Goal: Transaction & Acquisition: Download file/media

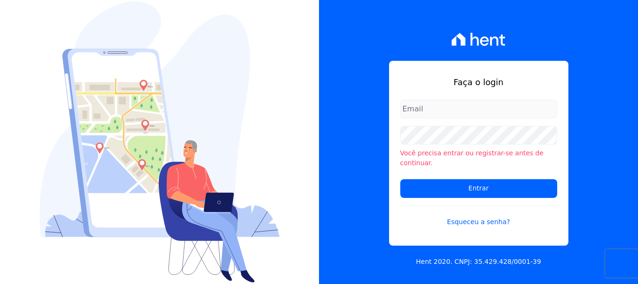
type input "renato.rodrigues@viasul.com"
click at [460, 193] on form "renato.rodrigues@viasul.com Você precisa entrar ou registrar-se antes de contin…" at bounding box center [478, 168] width 157 height 138
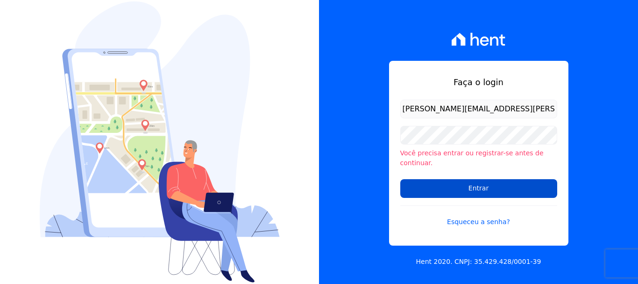
click at [452, 190] on input "Entrar" at bounding box center [478, 188] width 157 height 19
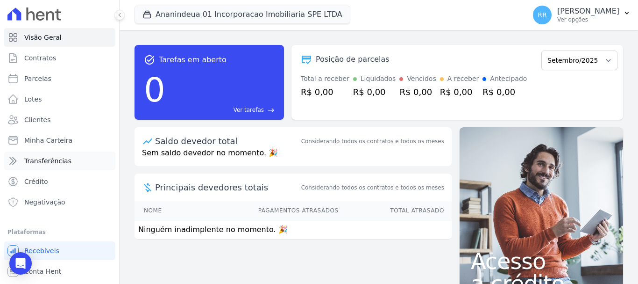
scroll to position [17, 0]
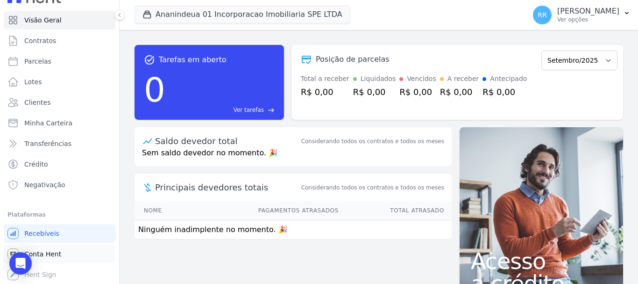
click at [52, 255] on span "Conta Hent" at bounding box center [42, 253] width 37 height 9
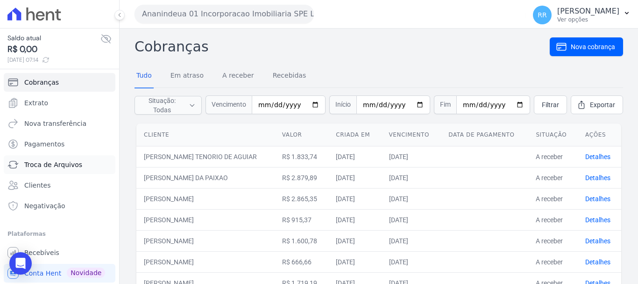
click at [45, 168] on span "Troca de Arquivos" at bounding box center [53, 164] width 58 height 9
click at [59, 164] on span "Troca de Arquivos" at bounding box center [53, 164] width 58 height 9
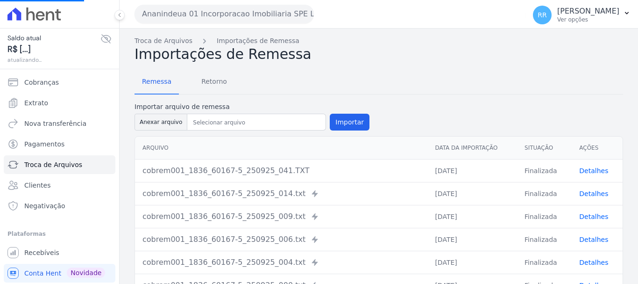
click at [257, 14] on button "Ananindeua 01 Incorporacao Imobiliaria SPE LTDA" at bounding box center [224, 14] width 179 height 19
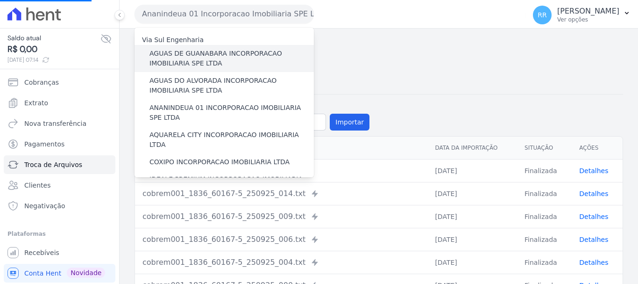
click at [208, 53] on label "AGUAS DE GUANABARA INCORPORACAO IMOBILIARIA SPE LTDA" at bounding box center [231, 59] width 164 height 20
click at [0, 0] on input "AGUAS DE GUANABARA INCORPORACAO IMOBILIARIA SPE LTDA" at bounding box center [0, 0] width 0 height 0
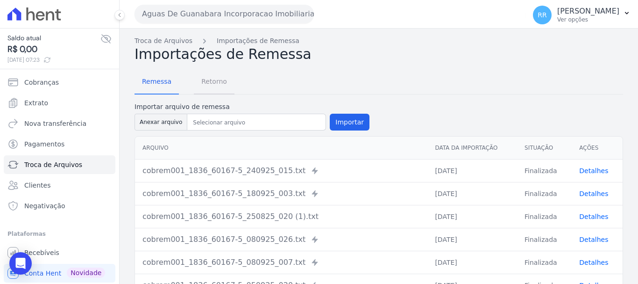
click at [215, 84] on span "Retorno" at bounding box center [214, 81] width 37 height 19
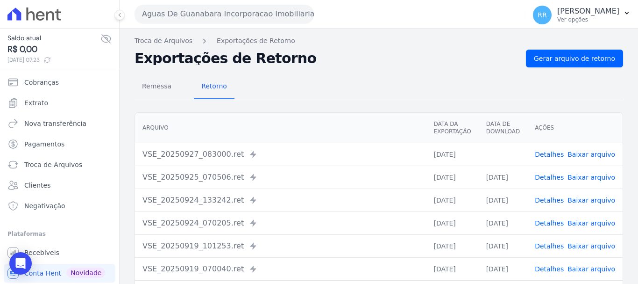
click at [569, 153] on link "Baixar arquivo" at bounding box center [592, 153] width 48 height 7
click at [561, 61] on span "Gerar arquivo de retorno" at bounding box center [574, 58] width 81 height 9
click at [232, 14] on button "Aguas De Guanabara Incorporacao Imobiliaria SPE LTDA" at bounding box center [224, 14] width 179 height 19
click at [232, 18] on button "Aguas De Guanabara Incorporacao Imobiliaria SPE LTDA" at bounding box center [224, 14] width 179 height 19
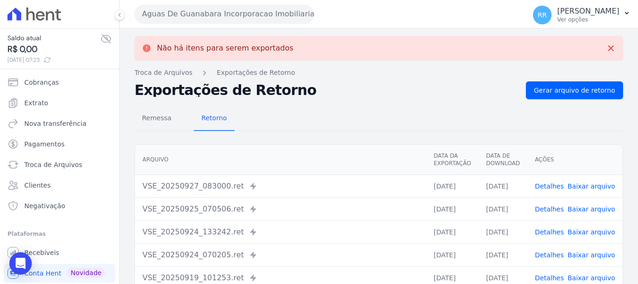
click at [295, 21] on button "Aguas De Guanabara Incorporacao Imobiliaria SPE LTDA" at bounding box center [224, 14] width 179 height 19
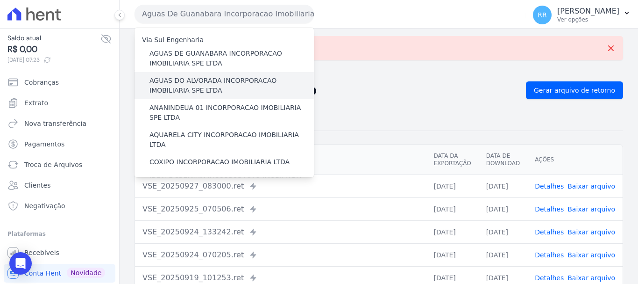
click at [253, 83] on label "AGUAS DO ALVORADA INCORPORACAO IMOBILIARIA SPE LTDA" at bounding box center [231, 86] width 164 height 20
click at [0, 0] on input "AGUAS DO ALVORADA INCORPORACAO IMOBILIARIA SPE LTDA" at bounding box center [0, 0] width 0 height 0
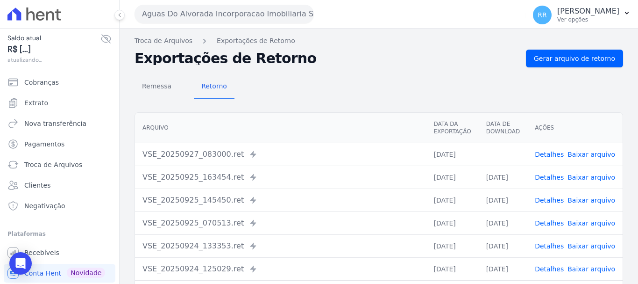
click at [590, 152] on link "Baixar arquivo" at bounding box center [592, 153] width 48 height 7
click at [188, 14] on button "Aguas Do Alvorada Incorporacao Imobiliaria SPE LTDA" at bounding box center [224, 14] width 179 height 19
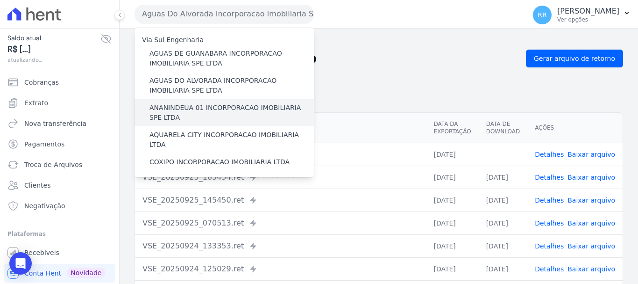
click at [207, 99] on div "ANANINDEUA 01 INCORPORACAO IMOBILIARIA SPE LTDA" at bounding box center [224, 112] width 179 height 27
click at [204, 107] on label "ANANINDEUA 01 INCORPORACAO IMOBILIARIA SPE LTDA" at bounding box center [231, 113] width 164 height 20
click at [0, 0] on input "ANANINDEUA 01 INCORPORACAO IMOBILIARIA SPE LTDA" at bounding box center [0, 0] width 0 height 0
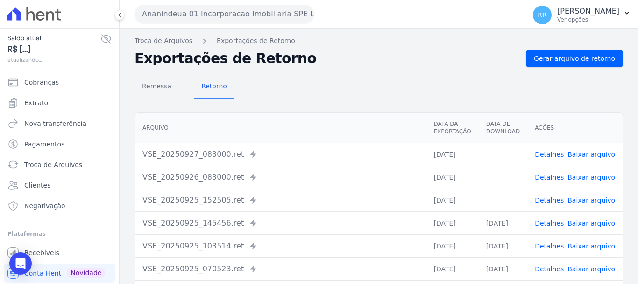
click at [292, 8] on button "Ananindeua 01 Incorporacao Imobiliaria SPE LTDA" at bounding box center [224, 14] width 179 height 19
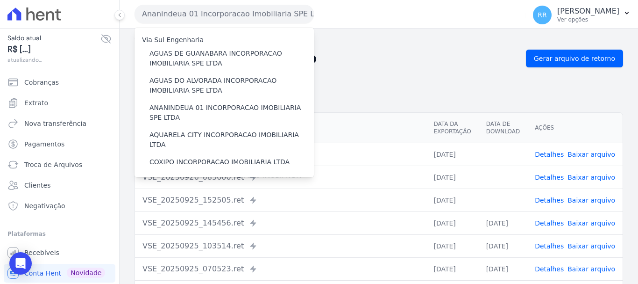
click at [576, 200] on link "Baixar arquivo" at bounding box center [592, 199] width 48 height 7
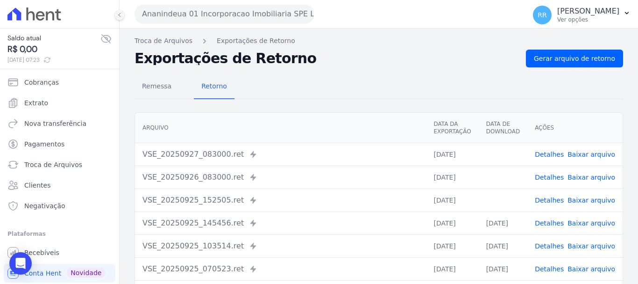
click at [579, 177] on link "Baixar arquivo" at bounding box center [592, 176] width 48 height 7
click at [580, 153] on link "Baixar arquivo" at bounding box center [592, 153] width 48 height 7
click at [276, 16] on button "Ananindeua 01 Incorporacao Imobiliaria SPE LTDA" at bounding box center [224, 14] width 179 height 19
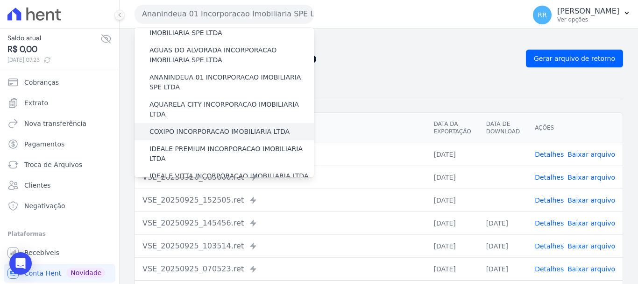
scroll to position [47, 0]
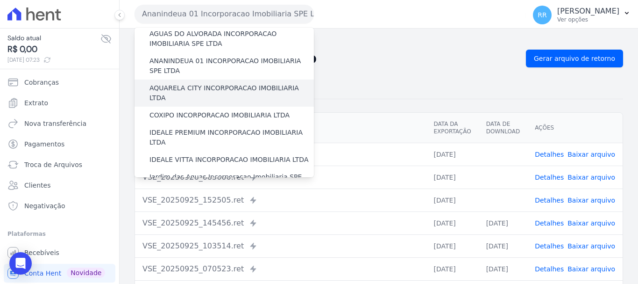
click at [230, 90] on label "AQUARELA CITY INCORPORACAO IMOBILIARIA LTDA" at bounding box center [231, 93] width 164 height 20
click at [0, 0] on input "AQUARELA CITY INCORPORACAO IMOBILIARIA LTDA" at bounding box center [0, 0] width 0 height 0
click at [276, 86] on label "AQUARELA CITY INCORPORACAO IMOBILIARIA LTDA" at bounding box center [231, 93] width 164 height 20
click at [0, 0] on input "AQUARELA CITY INCORPORACAO IMOBILIARIA LTDA" at bounding box center [0, 0] width 0 height 0
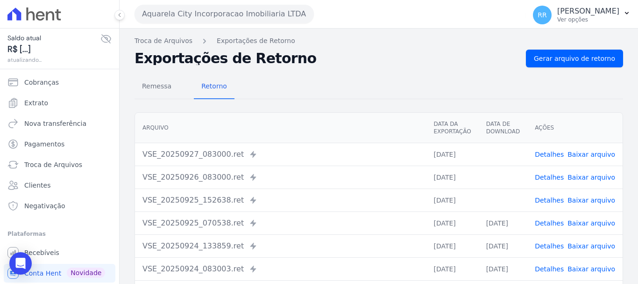
click at [574, 199] on link "Baixar arquivo" at bounding box center [592, 199] width 48 height 7
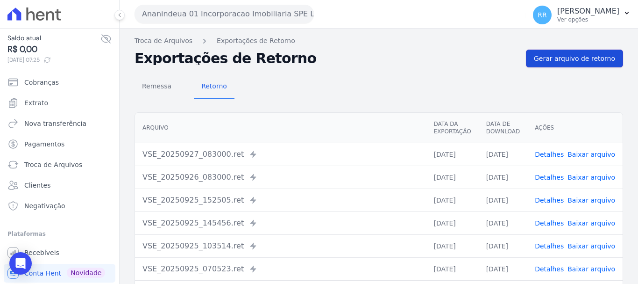
drag, startPoint x: 544, startPoint y: 55, endPoint x: 469, endPoint y: 70, distance: 76.7
click at [544, 56] on span "Gerar arquivo de retorno" at bounding box center [574, 58] width 81 height 9
click at [231, 18] on button "Ananindeua 01 Incorporacao Imobiliaria SPE LTDA" at bounding box center [224, 14] width 179 height 19
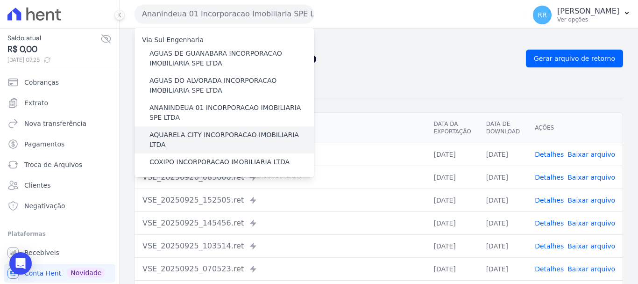
click at [206, 131] on label "AQUARELA CITY INCORPORACAO IMOBILIARIA LTDA" at bounding box center [231, 140] width 164 height 20
click at [0, 0] on input "AQUARELA CITY INCORPORACAO IMOBILIARIA LTDA" at bounding box center [0, 0] width 0 height 0
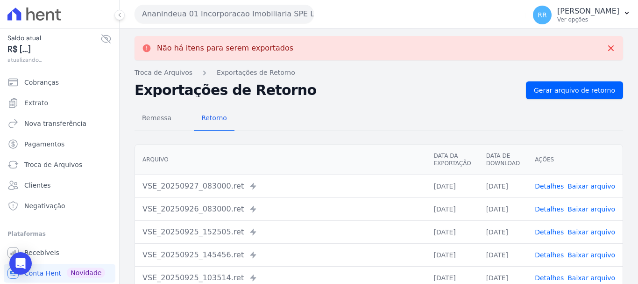
click at [591, 184] on link "Baixar arquivo" at bounding box center [592, 185] width 48 height 7
click at [595, 212] on link "Baixar arquivo" at bounding box center [592, 208] width 48 height 7
click at [221, 20] on button "Ananindeua 01 Incorporacao Imobiliaria SPE LTDA" at bounding box center [224, 14] width 179 height 19
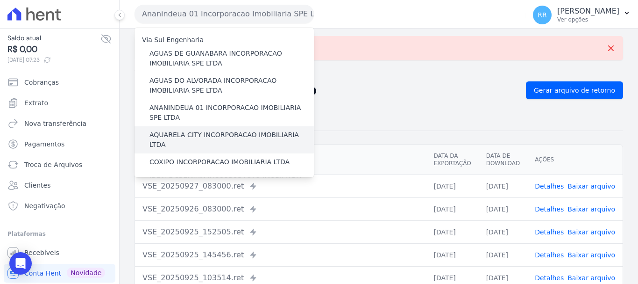
click at [178, 140] on div "AQUARELA CITY INCORPORACAO IMOBILIARIA LTDA" at bounding box center [224, 139] width 179 height 27
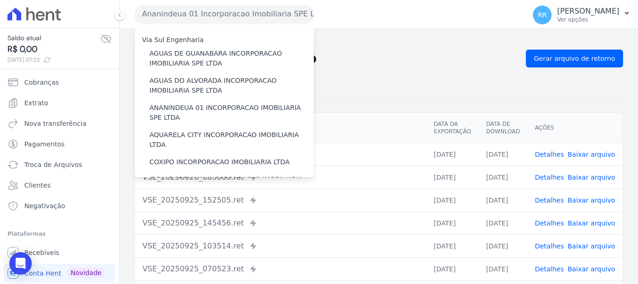
click at [357, 80] on div "Remessa Retorno" at bounding box center [379, 87] width 489 height 24
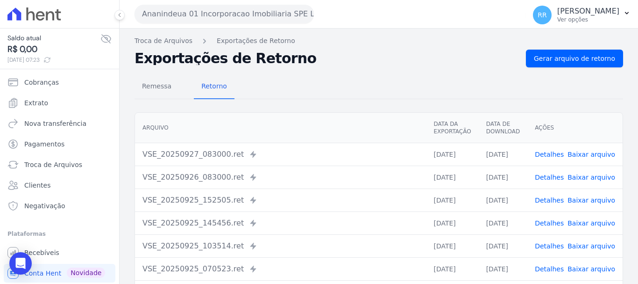
click at [209, 10] on button "Ananindeua 01 Incorporacao Imobiliaria SPE LTDA" at bounding box center [224, 14] width 179 height 19
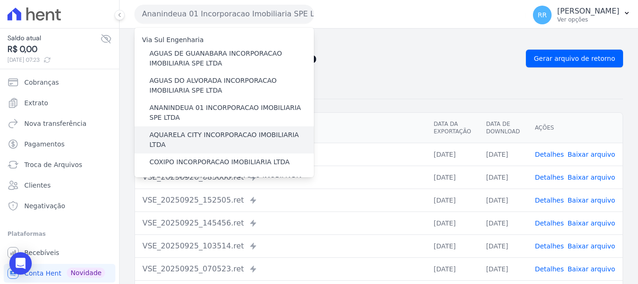
click at [186, 134] on label "AQUARELA CITY INCORPORACAO IMOBILIARIA LTDA" at bounding box center [231, 140] width 164 height 20
click at [0, 0] on input "AQUARELA CITY INCORPORACAO IMOBILIARIA LTDA" at bounding box center [0, 0] width 0 height 0
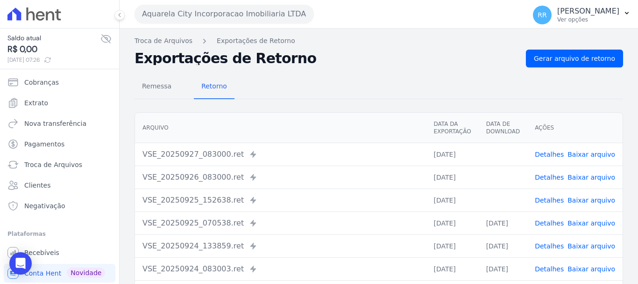
click at [580, 204] on span "Baixar arquivo" at bounding box center [592, 199] width 48 height 9
click at [581, 198] on link "Baixar arquivo" at bounding box center [592, 199] width 48 height 7
click at [581, 175] on link "Baixar arquivo" at bounding box center [592, 176] width 48 height 7
click at [320, 136] on th "Arquivo" at bounding box center [280, 128] width 291 height 30
click at [583, 157] on link "Baixar arquivo" at bounding box center [592, 153] width 48 height 7
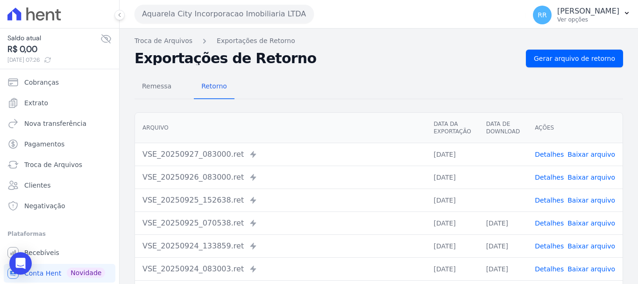
click at [205, 18] on button "Aquarela City Incorporacao Imobiliaria LTDA" at bounding box center [224, 14] width 179 height 19
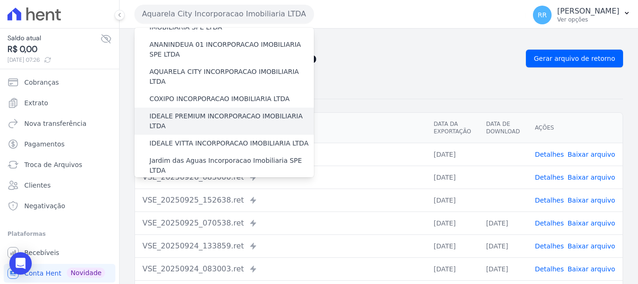
scroll to position [47, 0]
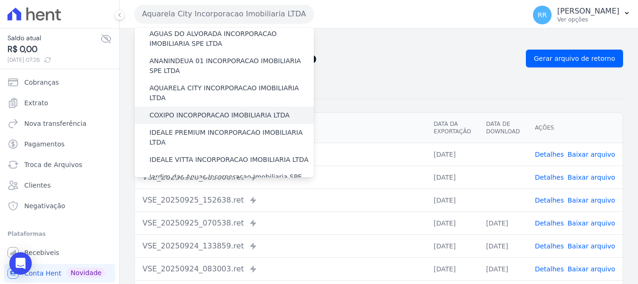
click at [206, 110] on label "COXIPO INCORPORACAO IMOBILIARIA LTDA" at bounding box center [219, 115] width 140 height 10
click at [0, 0] on input "COXIPO INCORPORACAO IMOBILIARIA LTDA" at bounding box center [0, 0] width 0 height 0
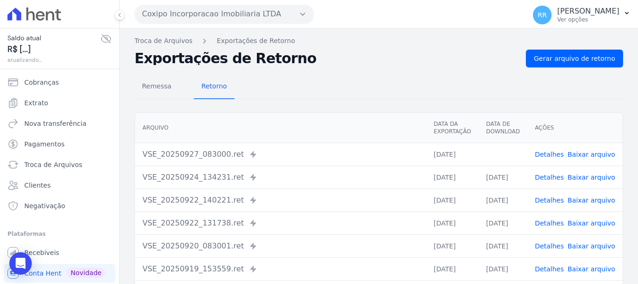
click at [593, 152] on link "Baixar arquivo" at bounding box center [592, 153] width 48 height 7
click at [576, 148] on td "Detalhes Baixar arquivo" at bounding box center [574, 153] width 95 height 23
click at [577, 155] on link "Baixar arquivo" at bounding box center [592, 153] width 48 height 7
click at [216, 15] on button "Coxipo Incorporacao Imobiliaria LTDA" at bounding box center [224, 14] width 179 height 19
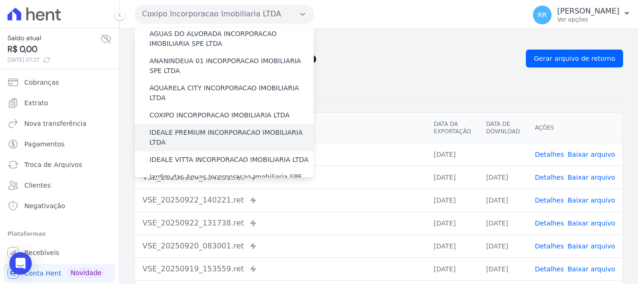
click at [210, 128] on label "IDEALE PREMIUM INCORPORACAO IMOBILIARIA LTDA" at bounding box center [231, 138] width 164 height 20
click at [0, 0] on input "IDEALE PREMIUM INCORPORACAO IMOBILIARIA LTDA" at bounding box center [0, 0] width 0 height 0
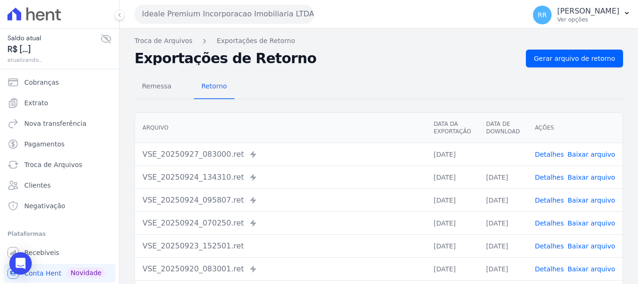
click at [588, 153] on link "Baixar arquivo" at bounding box center [592, 153] width 48 height 7
click at [200, 15] on button "Ideale Premium Incorporacao Imobiliaria LTDA" at bounding box center [224, 14] width 179 height 19
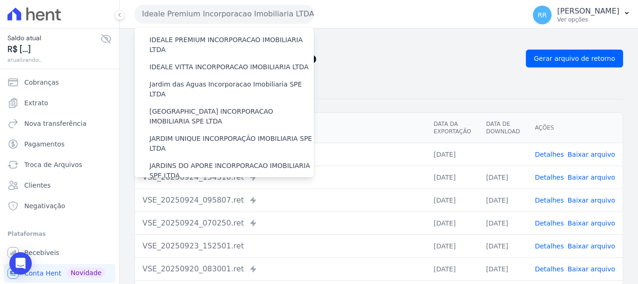
scroll to position [140, 0]
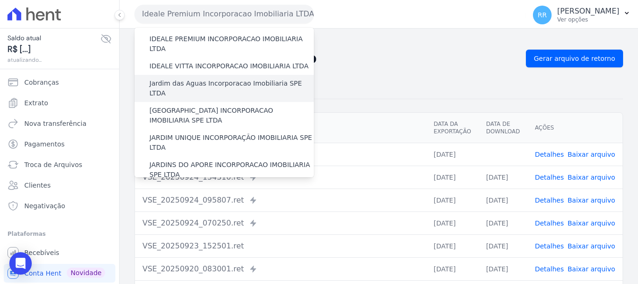
click at [206, 78] on label "Jardim das Aguas Incorporacao Imobiliaria SPE LTDA" at bounding box center [231, 88] width 164 height 20
click at [0, 0] on input "Jardim das Aguas Incorporacao Imobiliaria SPE LTDA" at bounding box center [0, 0] width 0 height 0
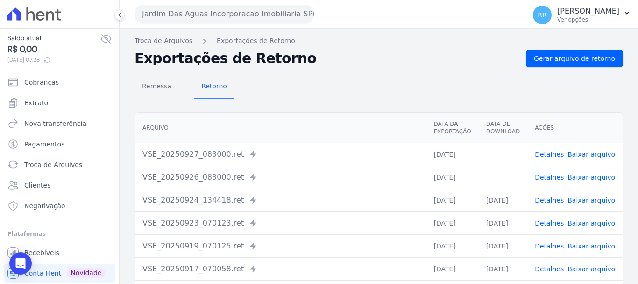
click at [582, 177] on link "Baixar arquivo" at bounding box center [592, 176] width 48 height 7
click at [587, 153] on link "Baixar arquivo" at bounding box center [592, 153] width 48 height 7
click at [255, 14] on button "Jardim Das Aguas Incorporacao Imobiliaria SPE LTDA" at bounding box center [224, 14] width 179 height 19
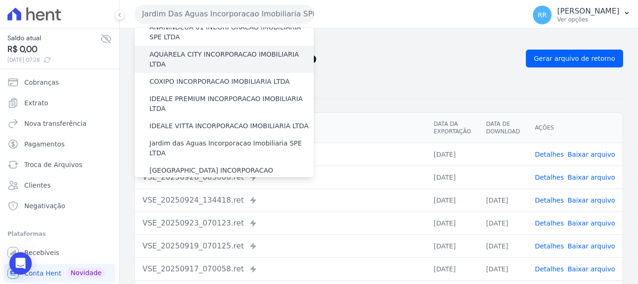
scroll to position [93, 0]
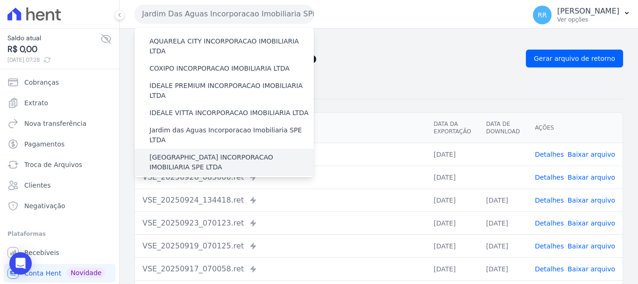
click at [212, 152] on label "[GEOGRAPHIC_DATA] INCORPORACAO IMOBILIARIA SPE LTDA" at bounding box center [231, 162] width 164 height 20
click at [0, 0] on input "JARDIM MONTREAL INCORPORACAO IMOBILIARIA SPE LTDA" at bounding box center [0, 0] width 0 height 0
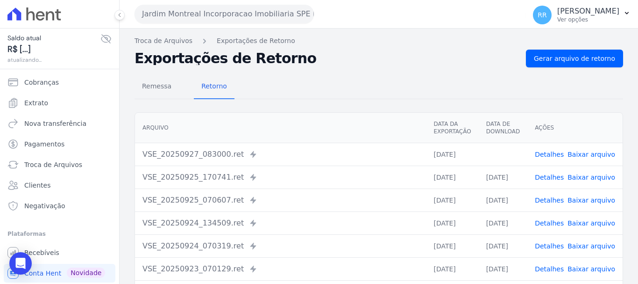
click at [581, 152] on link "Baixar arquivo" at bounding box center [592, 153] width 48 height 7
click at [216, 14] on button "Jardim Montreal Incorporacao Imobiliaria SPE LTDA" at bounding box center [224, 14] width 179 height 19
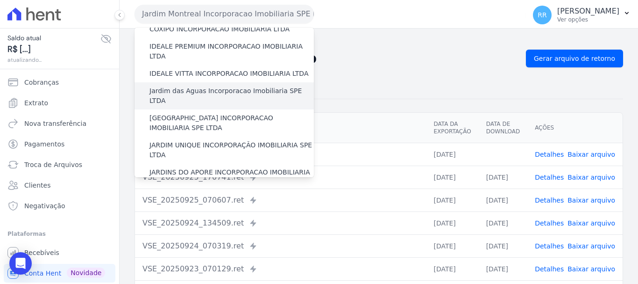
scroll to position [140, 0]
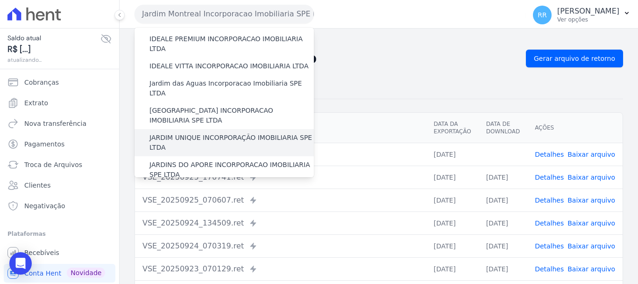
click at [208, 133] on label "JARDIM UNIQUE INCORPORAÇÃO IMOBILIARIA SPE LTDA" at bounding box center [231, 143] width 164 height 20
click at [0, 0] on input "JARDIM UNIQUE INCORPORAÇÃO IMOBILIARIA SPE LTDA" at bounding box center [0, 0] width 0 height 0
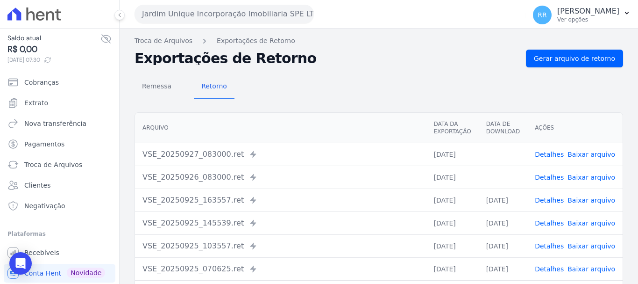
click at [589, 176] on link "Baixar arquivo" at bounding box center [592, 176] width 48 height 7
click at [619, 154] on div "Arquivo Data da Exportação Data de Download Ações VSE_20250927_083000.ret Envia…" at bounding box center [379, 241] width 518 height 267
click at [596, 154] on link "Baixar arquivo" at bounding box center [592, 153] width 48 height 7
click at [587, 182] on td "Detalhes Baixar arquivo" at bounding box center [574, 176] width 95 height 23
click at [587, 179] on link "Baixar arquivo" at bounding box center [592, 176] width 48 height 7
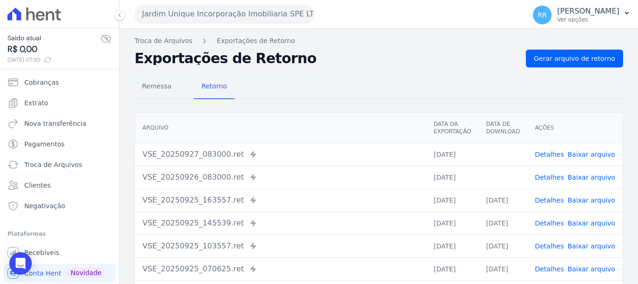
click at [590, 156] on link "Baixar arquivo" at bounding box center [592, 153] width 48 height 7
click at [215, 11] on button "Jardim Unique Incorporação Imobiliaria SPE LTDA" at bounding box center [224, 14] width 179 height 19
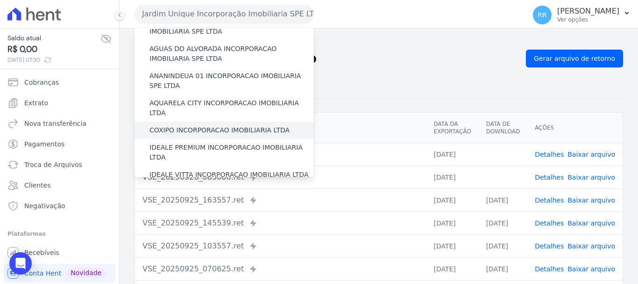
scroll to position [47, 0]
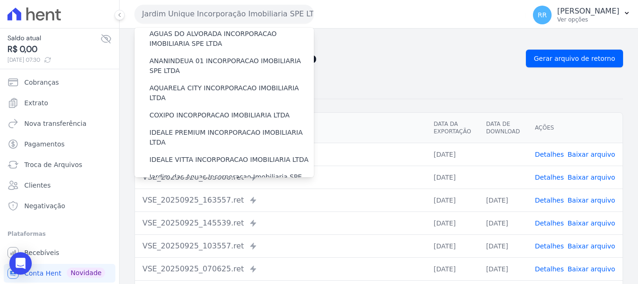
click at [416, 73] on div "Remessa Retorno Arquivo Data da Exportação Data de Download Ações VSE_20250927_…" at bounding box center [379, 236] width 489 height 338
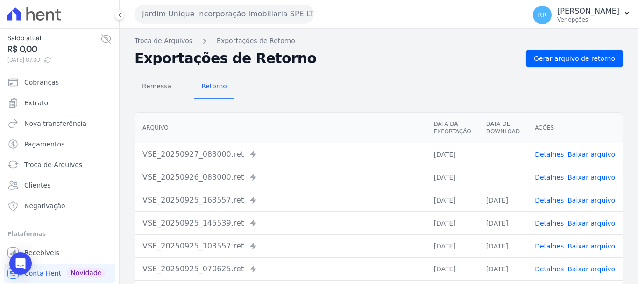
click at [593, 179] on link "Baixar arquivo" at bounding box center [592, 176] width 48 height 7
drag, startPoint x: 583, startPoint y: 156, endPoint x: 578, endPoint y: 154, distance: 5.3
click at [583, 156] on link "Baixar arquivo" at bounding box center [592, 153] width 48 height 7
click at [217, 17] on button "Jardim Unique Incorporação Imobiliaria SPE LTDA" at bounding box center [224, 14] width 179 height 19
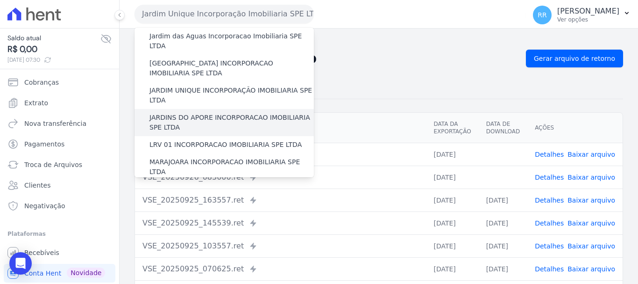
scroll to position [234, 0]
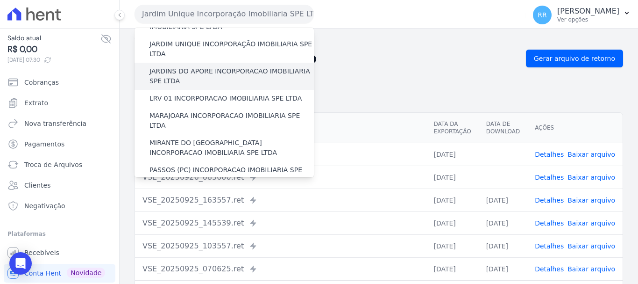
click at [213, 66] on label "JARDINS DO APORE INCORPORACAO IMOBILIARIA SPE LTDA" at bounding box center [231, 76] width 164 height 20
click at [0, 0] on input "JARDINS DO APORE INCORPORACAO IMOBILIARIA SPE LTDA" at bounding box center [0, 0] width 0 height 0
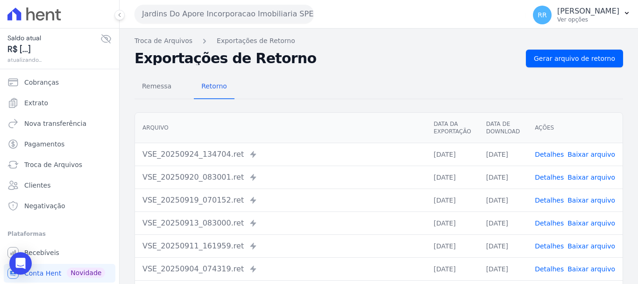
click at [238, 13] on button "Jardins Do Apore Incorporacao Imobiliaria SPE LTDA" at bounding box center [224, 14] width 179 height 19
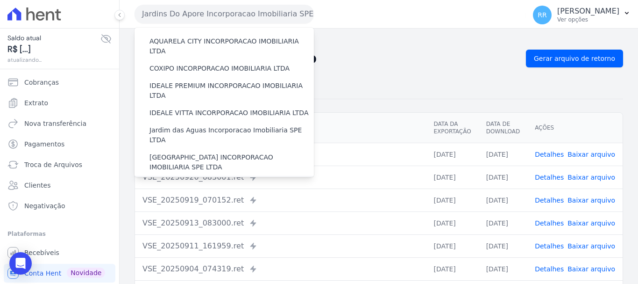
scroll to position [187, 0]
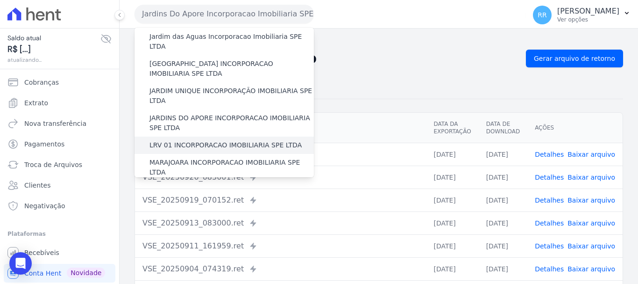
click at [210, 140] on label "LRV 01 INCORPORACAO IMOBILIARIA SPE LTDA" at bounding box center [225, 145] width 152 height 10
click at [0, 0] on input "LRV 01 INCORPORACAO IMOBILIARIA SPE LTDA" at bounding box center [0, 0] width 0 height 0
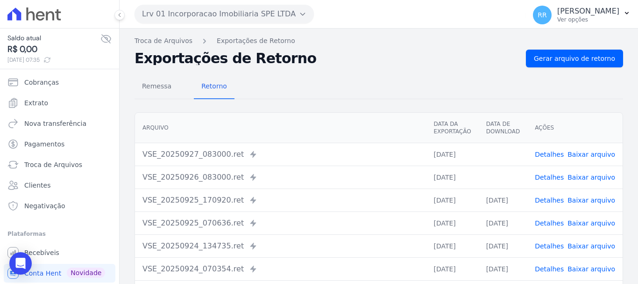
click at [589, 180] on link "Baixar arquivo" at bounding box center [592, 176] width 48 height 7
click at [587, 157] on link "Baixar arquivo" at bounding box center [592, 153] width 48 height 7
click at [288, 18] on button "Lrv 01 Incorporacao Imobiliaria SPE LTDA" at bounding box center [224, 14] width 179 height 19
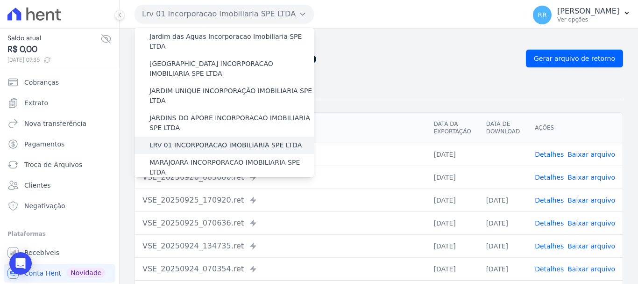
scroll to position [234, 0]
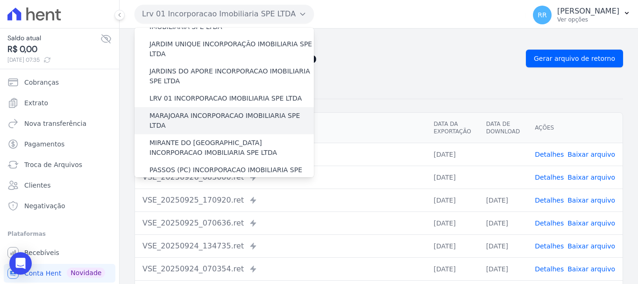
click at [205, 107] on div "MARAJOARA INCORPORACAO IMOBILIARIA SPE LTDA" at bounding box center [224, 120] width 179 height 27
click at [214, 107] on div "MARAJOARA INCORPORACAO IMOBILIARIA SPE LTDA" at bounding box center [224, 120] width 179 height 27
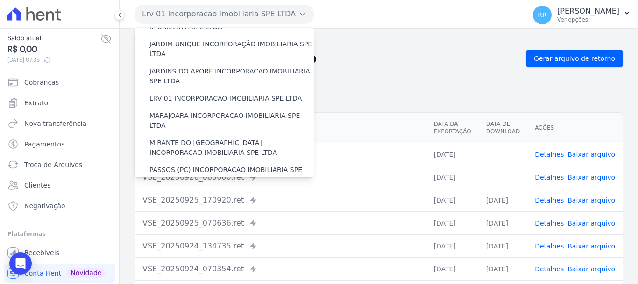
click at [577, 180] on link "Baixar arquivo" at bounding box center [592, 176] width 48 height 7
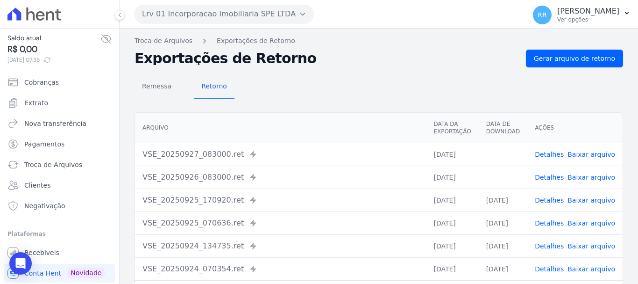
click at [584, 155] on link "Baixar arquivo" at bounding box center [592, 153] width 48 height 7
click at [252, 19] on button "Lrv 01 Incorporacao Imobiliaria SPE LTDA" at bounding box center [224, 14] width 179 height 19
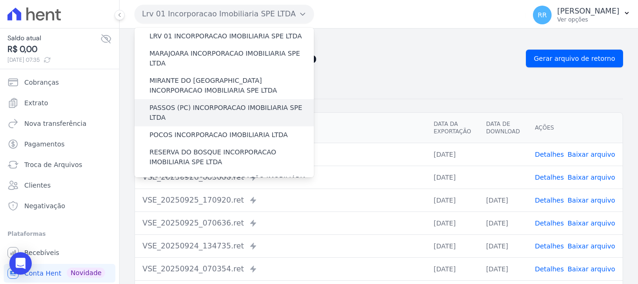
scroll to position [280, 0]
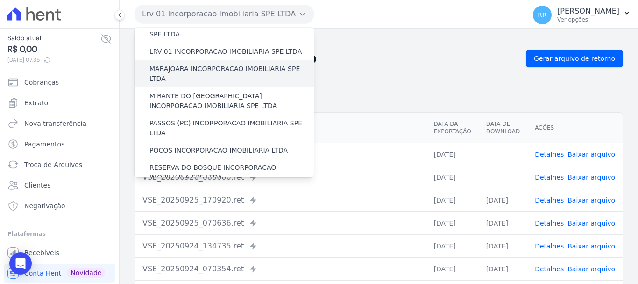
click at [210, 64] on label "MARAJOARA INCORPORACAO IMOBILIARIA SPE LTDA" at bounding box center [231, 74] width 164 height 20
click at [0, 0] on input "MARAJOARA INCORPORACAO IMOBILIARIA SPE LTDA" at bounding box center [0, 0] width 0 height 0
click at [238, 64] on label "MARAJOARA INCORPORACAO IMOBILIARIA SPE LTDA" at bounding box center [231, 74] width 164 height 20
click at [0, 0] on input "MARAJOARA INCORPORACAO IMOBILIARIA SPE LTDA" at bounding box center [0, 0] width 0 height 0
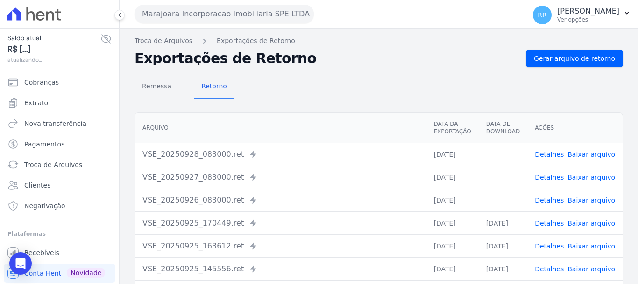
click at [581, 201] on link "Baixar arquivo" at bounding box center [592, 199] width 48 height 7
click at [582, 200] on link "Baixar arquivo" at bounding box center [592, 199] width 48 height 7
click at [581, 177] on link "Baixar arquivo" at bounding box center [592, 176] width 48 height 7
click at [579, 155] on link "Baixar arquivo" at bounding box center [592, 153] width 48 height 7
click at [240, 13] on button "Lrv 01 Incorporacao Imobiliaria SPE LTDA" at bounding box center [224, 14] width 179 height 19
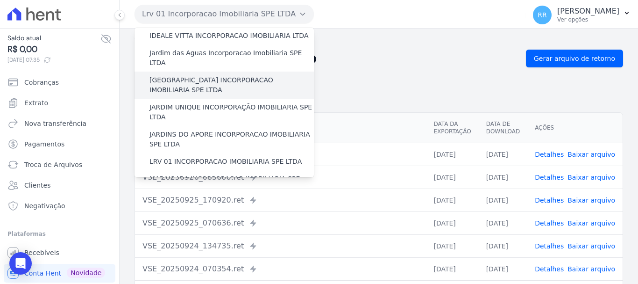
scroll to position [187, 0]
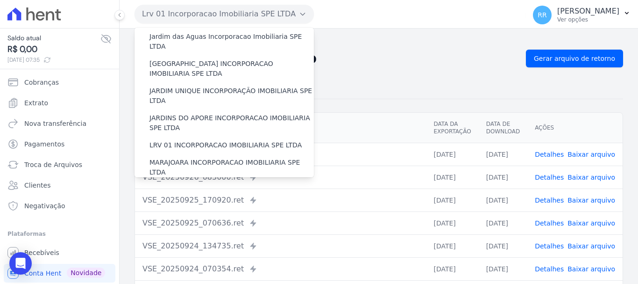
click at [189, 185] on label "MIRANTE DO [GEOGRAPHIC_DATA] INCORPORACAO IMOBILIARIA SPE LTDA" at bounding box center [231, 195] width 164 height 20
click at [0, 0] on input "MIRANTE DO [GEOGRAPHIC_DATA] INCORPORACAO IMOBILIARIA SPE LTDA" at bounding box center [0, 0] width 0 height 0
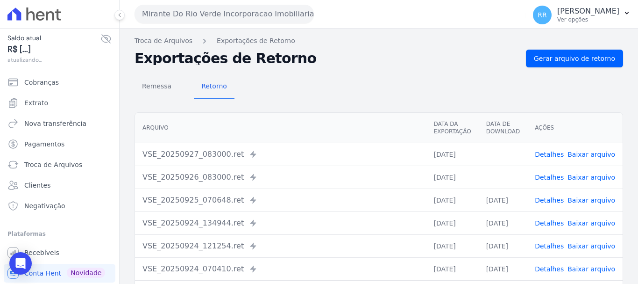
click at [576, 178] on link "Baixar arquivo" at bounding box center [592, 176] width 48 height 7
click at [579, 151] on link "Baixar arquivo" at bounding box center [592, 153] width 48 height 7
click at [217, 12] on button "Mirante Do Rio Verde Incorporacao Imobiliaria SPE LTDA" at bounding box center [224, 14] width 179 height 19
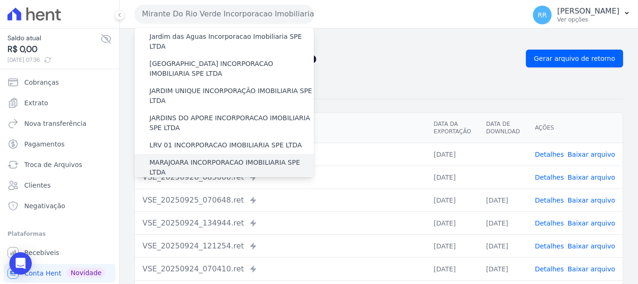
click at [198, 157] on label "MARAJOARA INCORPORACAO IMOBILIARIA SPE LTDA" at bounding box center [231, 167] width 164 height 20
click at [0, 0] on input "MARAJOARA INCORPORACAO IMOBILIARIA SPE LTDA" at bounding box center [0, 0] width 0 height 0
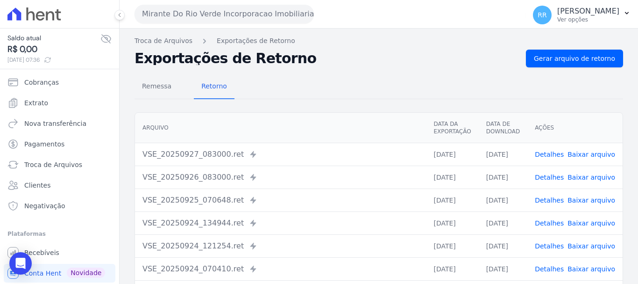
click at [277, 12] on button "Mirante Do Rio Verde Incorporacao Imobiliaria SPE LTDA" at bounding box center [224, 14] width 179 height 19
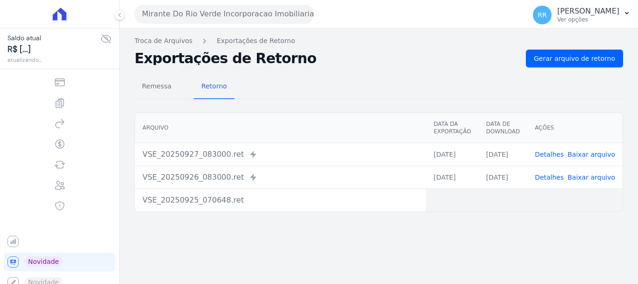
click at [213, 11] on button "Mirante Do Rio Verde Incorporacao Imobiliaria SPE LTDA" at bounding box center [224, 14] width 179 height 19
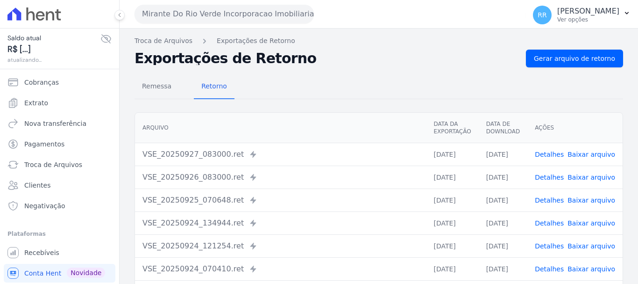
click at [206, 4] on div "Mirante Do Rio Verde Incorporacao Imobiliaria SPE LTDA Via Sul Engenharia AGUAS…" at bounding box center [328, 14] width 387 height 29
click at [207, 16] on button "Mirante Do Rio Verde Incorporacao Imobiliaria SPE LTDA" at bounding box center [224, 14] width 179 height 19
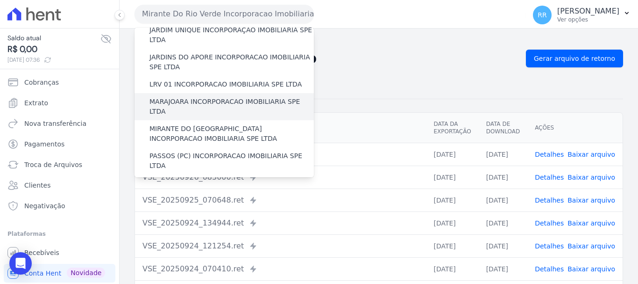
scroll to position [234, 0]
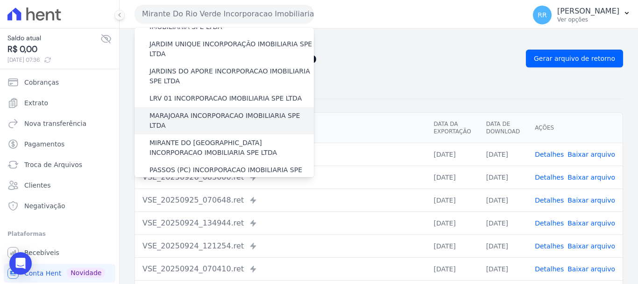
click at [205, 111] on label "MARAJOARA INCORPORACAO IMOBILIARIA SPE LTDA" at bounding box center [231, 121] width 164 height 20
click at [0, 0] on input "MARAJOARA INCORPORACAO IMOBILIARIA SPE LTDA" at bounding box center [0, 0] width 0 height 0
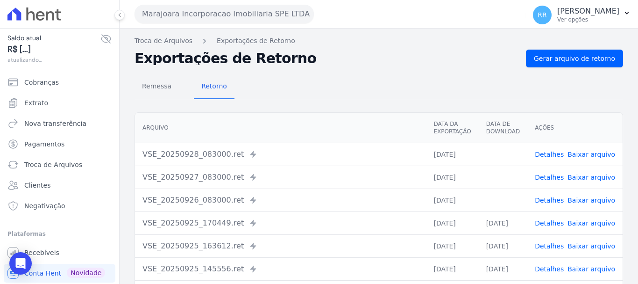
click at [580, 199] on link "Baixar arquivo" at bounding box center [592, 199] width 48 height 7
click at [579, 180] on link "Baixar arquivo" at bounding box center [592, 176] width 48 height 7
click at [398, 136] on th "Arquivo" at bounding box center [280, 128] width 291 height 30
click at [593, 153] on link "Baixar arquivo" at bounding box center [592, 153] width 48 height 7
click at [590, 153] on link "Baixar arquivo" at bounding box center [592, 153] width 48 height 7
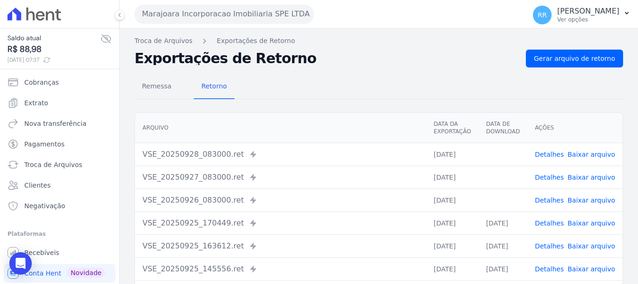
click at [248, 21] on button "Marajoara Incorporacao Imobiliaria SPE LTDA" at bounding box center [224, 14] width 179 height 19
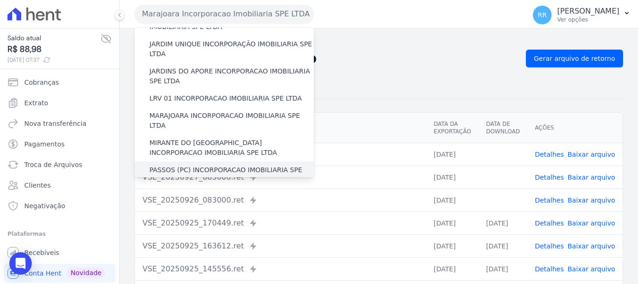
click at [204, 165] on label "PASSOS (PC) INCORPORACAO IMOBILIARIA SPE LTDA" at bounding box center [231, 175] width 164 height 20
click at [0, 0] on input "PASSOS (PC) INCORPORACAO IMOBILIARIA SPE LTDA" at bounding box center [0, 0] width 0 height 0
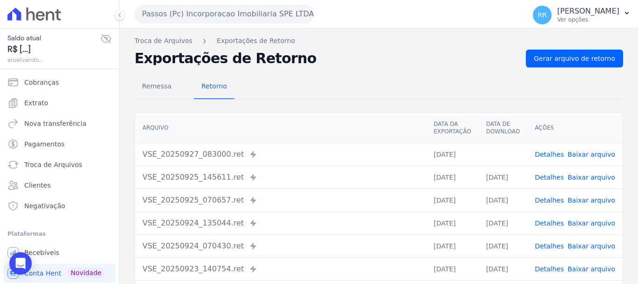
click at [576, 153] on link "Baixar arquivo" at bounding box center [592, 153] width 48 height 7
click at [245, 17] on button "Passos (Pc) Incorporacao Imobiliaria SPE LTDA" at bounding box center [224, 14] width 179 height 19
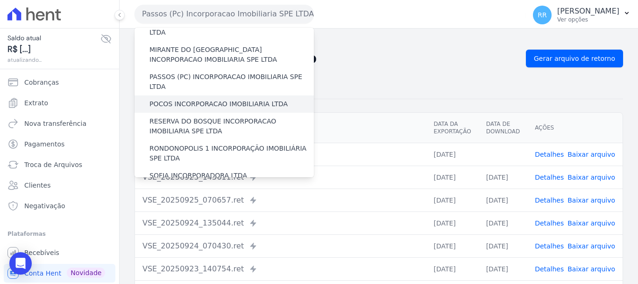
scroll to position [327, 0]
click at [182, 99] on label "POCOS INCORPORACAO IMOBILIARIA LTDA" at bounding box center [218, 104] width 138 height 10
click at [0, 0] on input "POCOS INCORPORACAO IMOBILIARIA LTDA" at bounding box center [0, 0] width 0 height 0
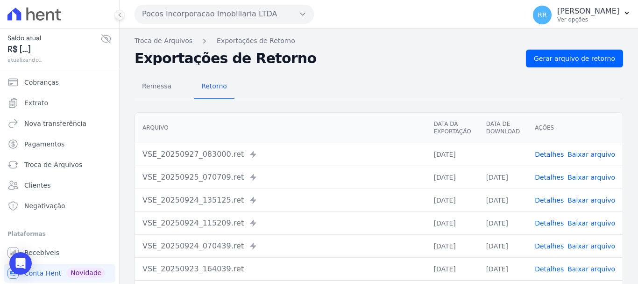
click at [237, 53] on h2 "Exportações de Retorno" at bounding box center [327, 58] width 384 height 13
click at [578, 153] on link "Baixar arquivo" at bounding box center [592, 153] width 48 height 7
click at [582, 156] on link "Baixar arquivo" at bounding box center [592, 153] width 48 height 7
click at [390, 55] on h2 "Exportações de Retorno" at bounding box center [327, 58] width 384 height 13
click at [584, 153] on link "Baixar arquivo" at bounding box center [592, 153] width 48 height 7
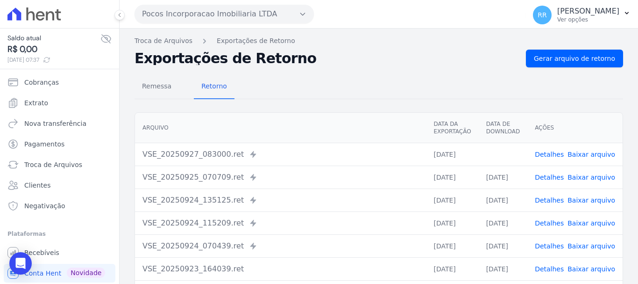
click at [246, 22] on button "Pocos Incorporacao Imobiliaria LTDA" at bounding box center [224, 14] width 179 height 19
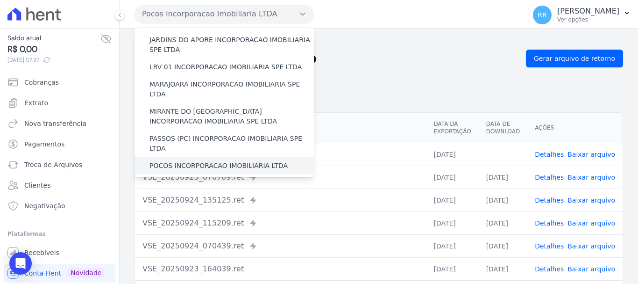
scroll to position [280, 0]
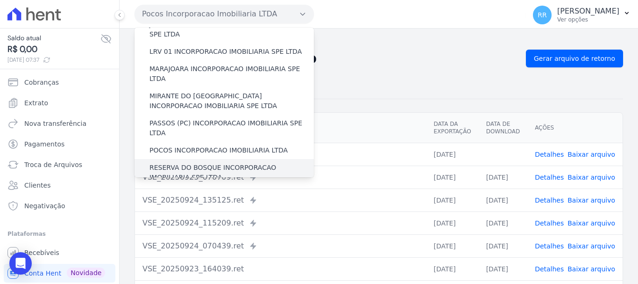
click at [207, 163] on label "RESERVA DO BOSQUE INCORPORACAO IMOBILIARIA SPE LTDA" at bounding box center [231, 173] width 164 height 20
click at [0, 0] on input "RESERVA DO BOSQUE INCORPORACAO IMOBILIARIA SPE LTDA" at bounding box center [0, 0] width 0 height 0
click at [154, 163] on label "RESERVA DO BOSQUE INCORPORACAO IMOBILIARIA SPE LTDA" at bounding box center [231, 173] width 164 height 20
click at [0, 0] on input "RESERVA DO BOSQUE INCORPORACAO IMOBILIARIA SPE LTDA" at bounding box center [0, 0] width 0 height 0
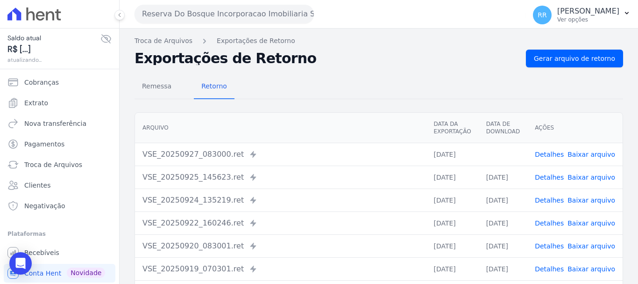
click at [587, 156] on link "Baixar arquivo" at bounding box center [592, 153] width 48 height 7
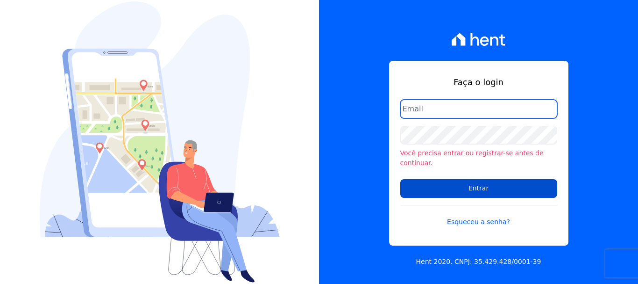
type input "[PERSON_NAME][EMAIL_ADDRESS][PERSON_NAME][DOMAIN_NAME]"
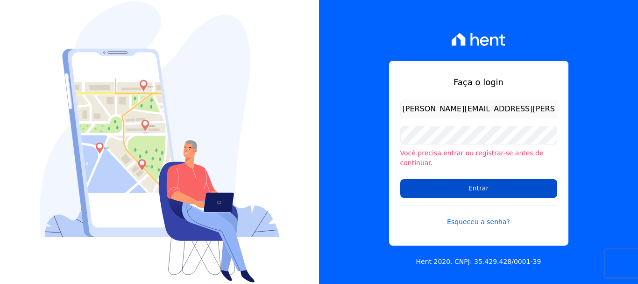
click at [480, 190] on input "Entrar" at bounding box center [478, 188] width 157 height 19
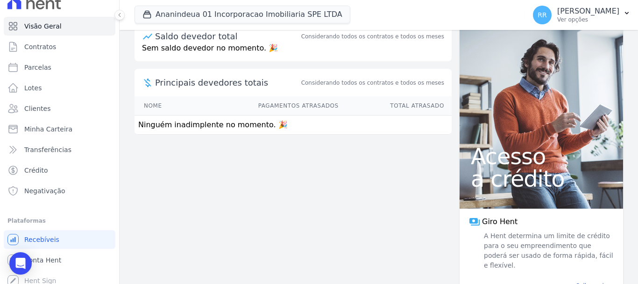
scroll to position [17, 0]
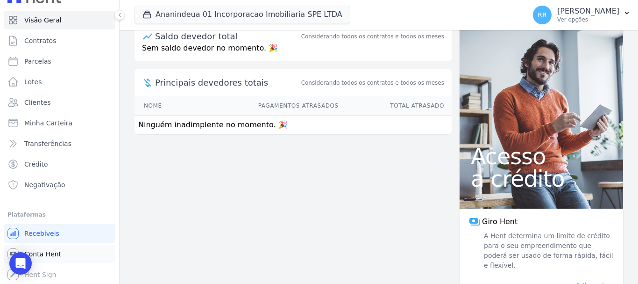
click at [52, 252] on span "Conta Hent" at bounding box center [42, 253] width 37 height 9
click at [28, 258] on link "Conta Hent" at bounding box center [60, 253] width 112 height 19
click at [31, 256] on span "Conta Hent" at bounding box center [42, 253] width 37 height 9
click at [48, 246] on link "Conta Hent" at bounding box center [60, 253] width 112 height 19
click at [45, 258] on link "Conta Hent" at bounding box center [60, 253] width 112 height 19
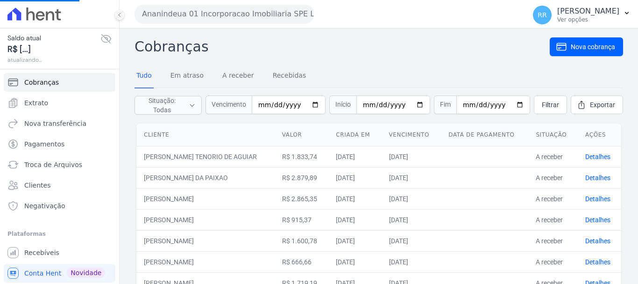
click at [230, 13] on button "Ananindeua 01 Incorporacao Imobiliaria SPE LTDA" at bounding box center [224, 14] width 179 height 19
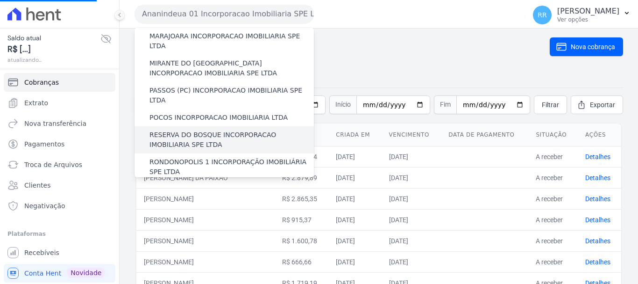
scroll to position [327, 0]
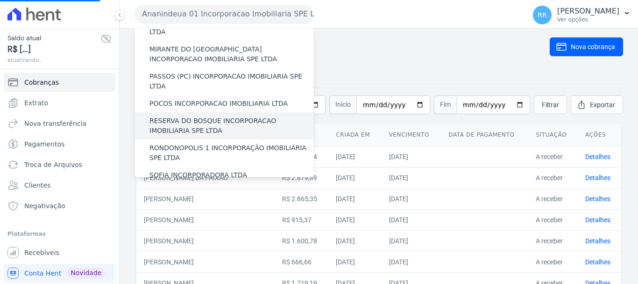
click at [206, 116] on label "RESERVA DO BOSQUE INCORPORACAO IMOBILIARIA SPE LTDA" at bounding box center [231, 126] width 164 height 20
click at [0, 0] on input "RESERVA DO BOSQUE INCORPORACAO IMOBILIARIA SPE LTDA" at bounding box center [0, 0] width 0 height 0
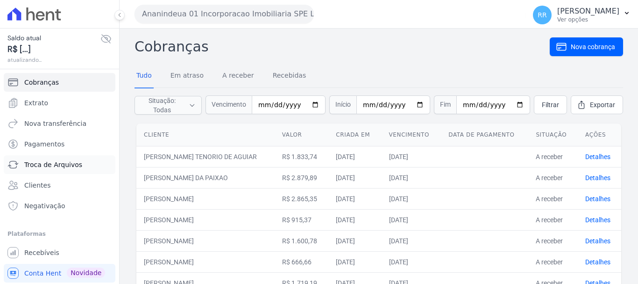
click at [49, 172] on link "Troca de Arquivos" at bounding box center [60, 164] width 112 height 19
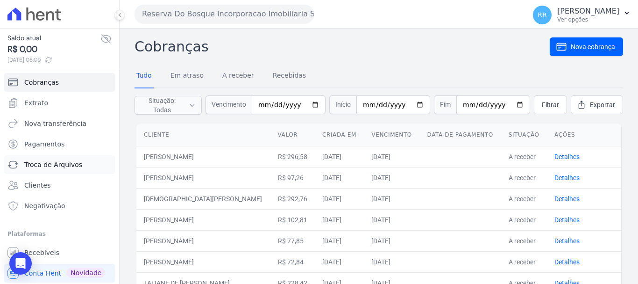
click at [71, 160] on span "Troca de Arquivos" at bounding box center [53, 164] width 58 height 9
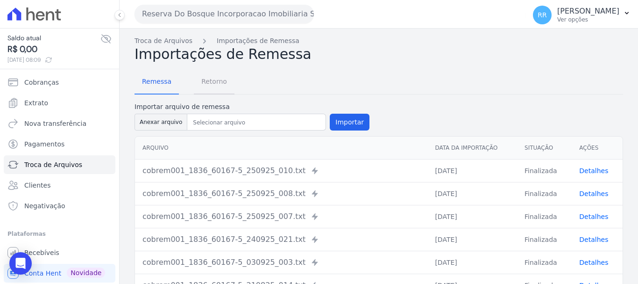
click at [215, 83] on span "Retorno" at bounding box center [214, 81] width 37 height 19
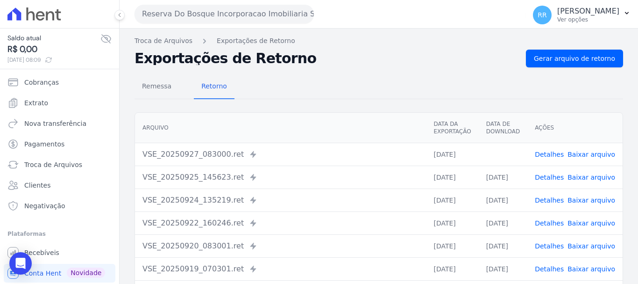
click at [576, 158] on span "Baixar arquivo" at bounding box center [592, 153] width 48 height 9
click at [578, 154] on link "Baixar arquivo" at bounding box center [592, 153] width 48 height 7
click at [198, 13] on button "Reserva Do Bosque Incorporacao Imobiliaria SPE LTDA" at bounding box center [224, 14] width 179 height 19
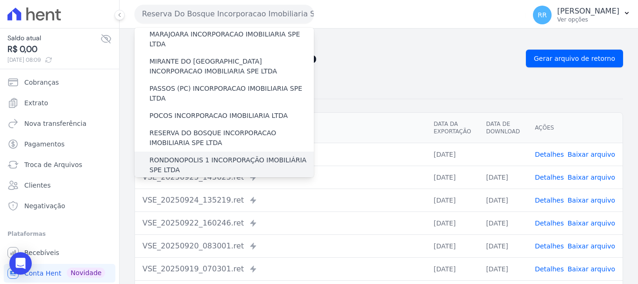
scroll to position [314, 0]
click at [195, 156] on label "RONDONOPOLIS 1 INCORPORAÇÃO IMOBILIÁRIA SPE LTDA" at bounding box center [231, 166] width 164 height 20
click at [0, 0] on input "RONDONOPOLIS 1 INCORPORAÇÃO IMOBILIÁRIA SPE LTDA" at bounding box center [0, 0] width 0 height 0
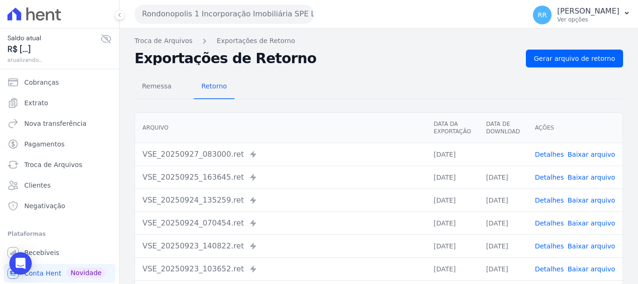
click at [585, 156] on link "Baixar arquivo" at bounding box center [592, 153] width 48 height 7
click at [202, 13] on button "Rondonopolis 1 Incorporação Imobiliária SPE LTDA" at bounding box center [224, 14] width 179 height 19
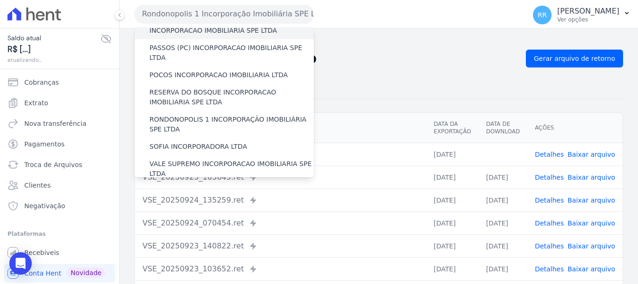
scroll to position [374, 0]
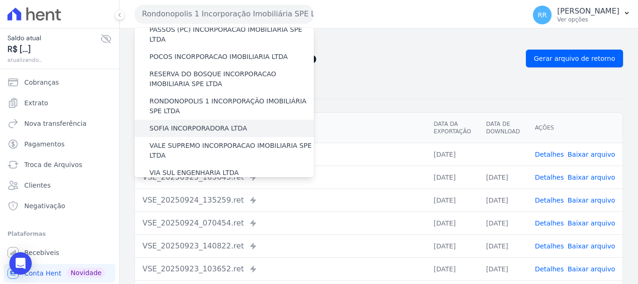
click at [192, 123] on label "SOFIA INCORPORADORA LTDA" at bounding box center [198, 128] width 98 height 10
click at [0, 0] on input "SOFIA INCORPORADORA LTDA" at bounding box center [0, 0] width 0 height 0
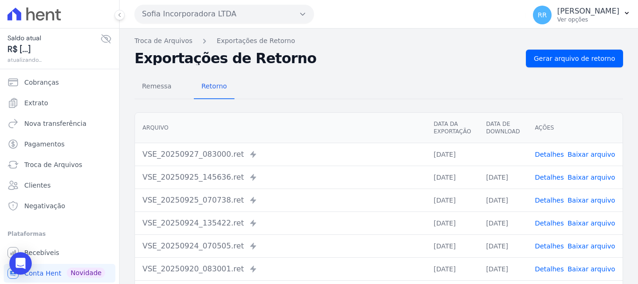
click at [590, 156] on link "Baixar arquivo" at bounding box center [592, 153] width 48 height 7
click at [201, 13] on button "Sofia Incorporadora LTDA" at bounding box center [224, 14] width 179 height 19
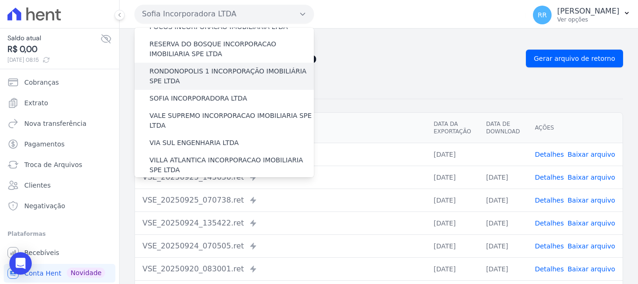
scroll to position [408, 0]
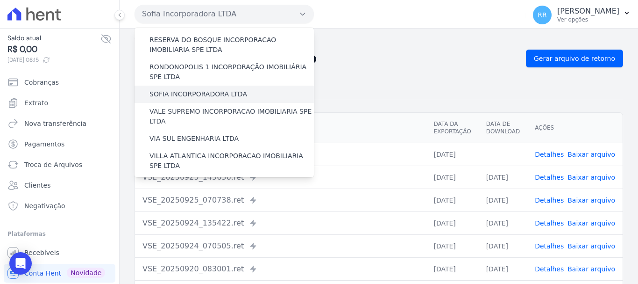
click at [195, 89] on label "SOFIA INCORPORADORA LTDA" at bounding box center [198, 94] width 98 height 10
click at [0, 0] on input "SOFIA INCORPORADORA LTDA" at bounding box center [0, 0] width 0 height 0
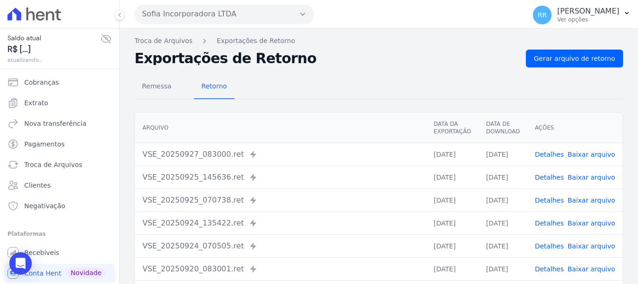
click at [580, 156] on link "Baixar arquivo" at bounding box center [592, 153] width 48 height 7
click at [208, 21] on button "Sofia Incorporadora LTDA" at bounding box center [224, 14] width 179 height 19
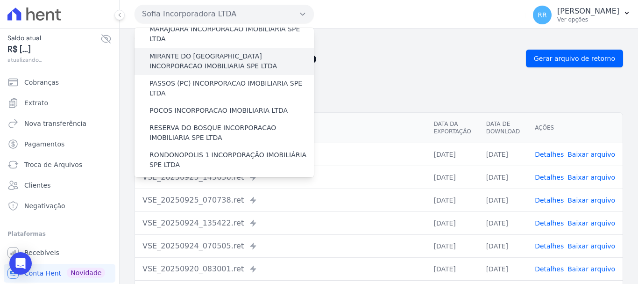
scroll to position [327, 0]
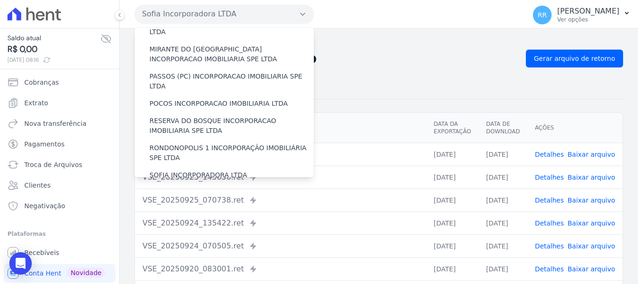
click at [184, 187] on label "VALE SUPREMO INCORPORACAO IMOBILIARIA SPE LTDA" at bounding box center [231, 197] width 164 height 20
click at [0, 0] on input "VALE SUPREMO INCORPORACAO IMOBILIARIA SPE LTDA" at bounding box center [0, 0] width 0 height 0
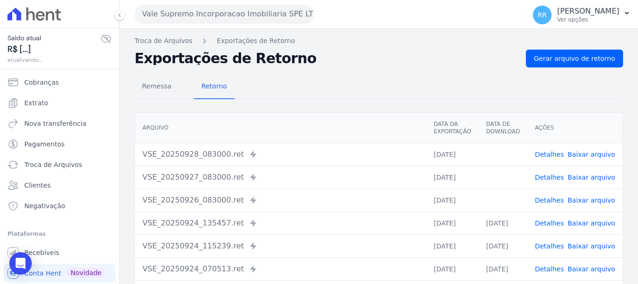
click at [592, 198] on link "Baixar arquivo" at bounding box center [592, 199] width 48 height 7
click at [589, 176] on link "Baixar arquivo" at bounding box center [592, 176] width 48 height 7
drag, startPoint x: 584, startPoint y: 154, endPoint x: 578, endPoint y: 153, distance: 6.6
click at [584, 154] on link "Baixar arquivo" at bounding box center [592, 153] width 48 height 7
click at [579, 152] on link "Baixar arquivo" at bounding box center [592, 153] width 48 height 7
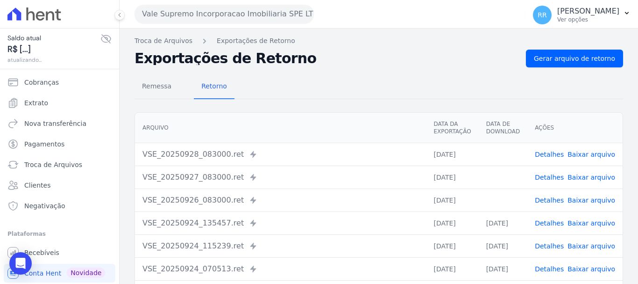
click at [191, 14] on button "Vale Supremo Incorporacao Imobiliaria SPE LTDA" at bounding box center [224, 14] width 179 height 19
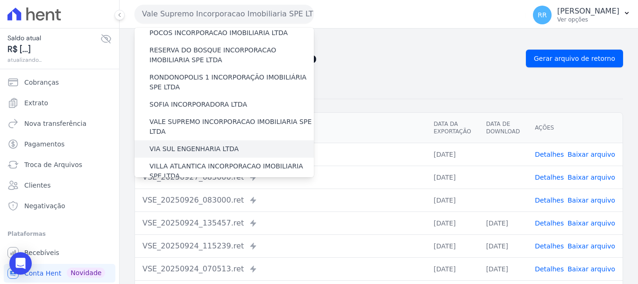
scroll to position [408, 0]
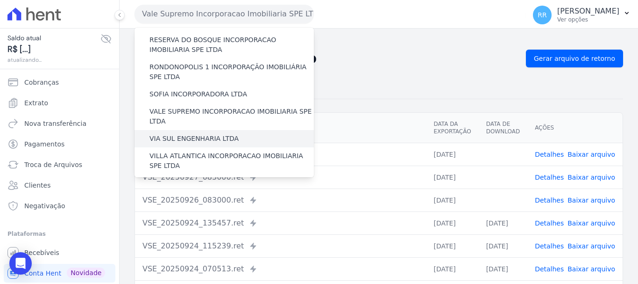
click at [191, 134] on label "VIA SUL ENGENHARIA LTDA" at bounding box center [193, 139] width 89 height 10
click at [0, 0] on input "VIA SUL ENGENHARIA LTDA" at bounding box center [0, 0] width 0 height 0
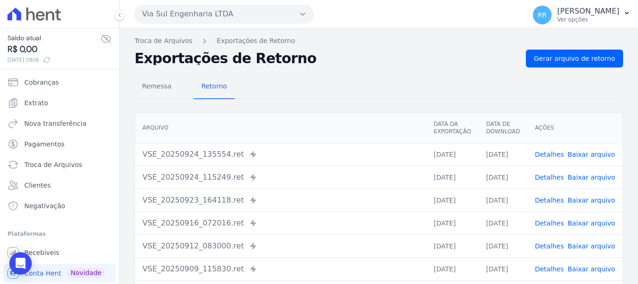
click at [249, 28] on div "Via Sul Engenharia LTDA Via Sul Engenharia AGUAS DE [GEOGRAPHIC_DATA] INCORPORA…" at bounding box center [328, 14] width 387 height 29
click at [244, 18] on button "Via Sul Engenharia LTDA" at bounding box center [224, 14] width 179 height 19
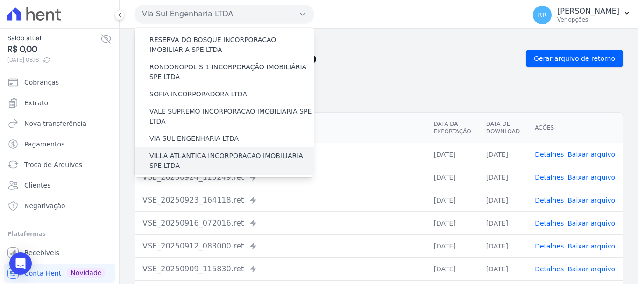
click at [214, 151] on label "VILLA ATLANTICA INCORPORACAO IMOBILIARIA SPE LTDA" at bounding box center [231, 161] width 164 height 20
click at [0, 0] on input "VILLA ATLANTICA INCORPORACAO IMOBILIARIA SPE LTDA" at bounding box center [0, 0] width 0 height 0
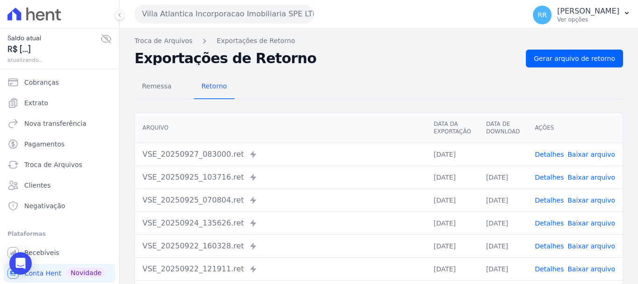
click at [582, 156] on link "Baixar arquivo" at bounding box center [592, 153] width 48 height 7
drag, startPoint x: 273, startPoint y: 13, endPoint x: 270, endPoint y: 21, distance: 8.7
click at [273, 13] on button "Villa Atlantica Incorporacao Imobiliaria SPE LTDA" at bounding box center [224, 14] width 179 height 19
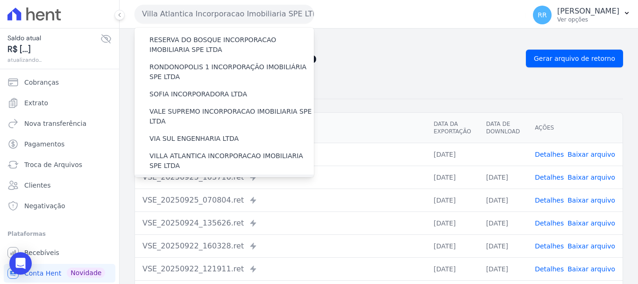
click at [202, 178] on label "[GEOGRAPHIC_DATA] INCORPORACAO IMOBILIARIA SPE LTDA" at bounding box center [231, 188] width 164 height 20
click at [0, 0] on input "[GEOGRAPHIC_DATA] INCORPORACAO IMOBILIARIA SPE LTDA" at bounding box center [0, 0] width 0 height 0
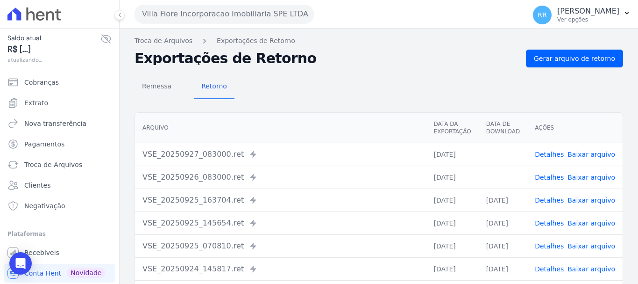
click at [577, 180] on link "Baixar arquivo" at bounding box center [592, 176] width 48 height 7
click at [581, 152] on link "Baixar arquivo" at bounding box center [592, 153] width 48 height 7
click at [337, 86] on div "Remessa Retorno" at bounding box center [379, 87] width 489 height 24
click at [593, 175] on link "Baixar arquivo" at bounding box center [592, 176] width 48 height 7
click at [590, 154] on link "Baixar arquivo" at bounding box center [592, 153] width 48 height 7
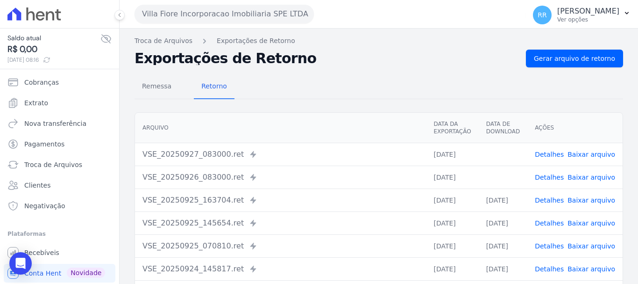
click at [258, 6] on button "Villa Fiore Incorporacao Imobiliaria SPE LTDA" at bounding box center [224, 14] width 179 height 19
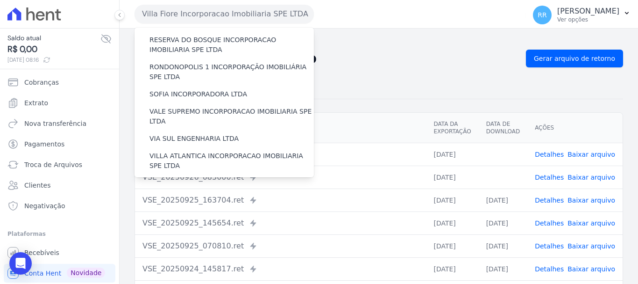
click at [206, 205] on label "VILLA TROPICAL INCORPORAÇÃO IMOBILIÁRIA SPE LTDA" at bounding box center [231, 215] width 164 height 20
click at [0, 0] on input "VILLA TROPICAL INCORPORAÇÃO IMOBILIÁRIA SPE LTDA" at bounding box center [0, 0] width 0 height 0
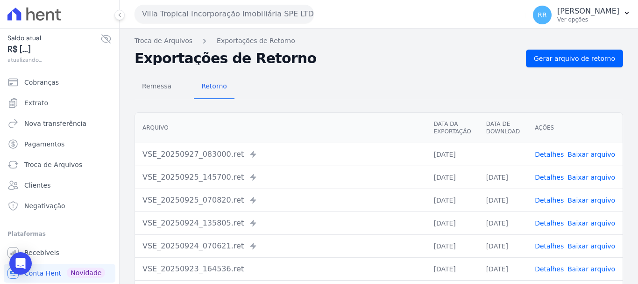
click at [584, 178] on link "Baixar arquivo" at bounding box center [592, 176] width 48 height 7
click at [584, 151] on link "Baixar arquivo" at bounding box center [592, 153] width 48 height 7
